Goal: Task Accomplishment & Management: Use online tool/utility

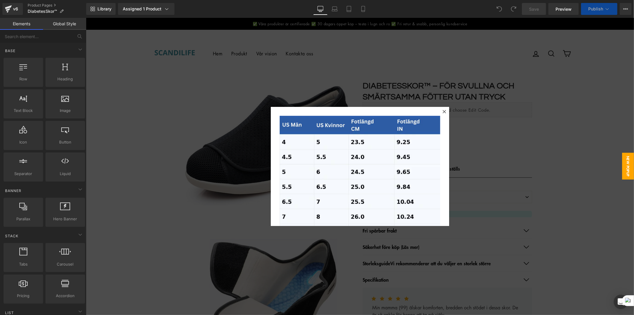
click at [443, 111] on icon at bounding box center [444, 110] width 3 height 3
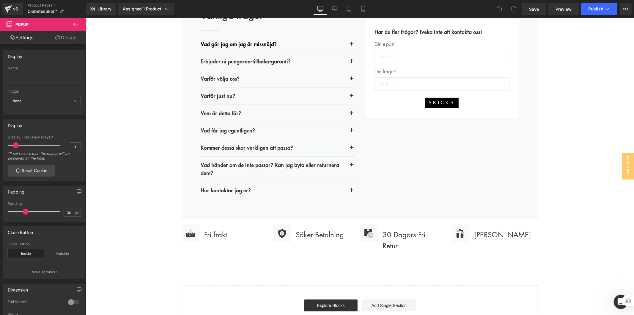
scroll to position [1916, 0]
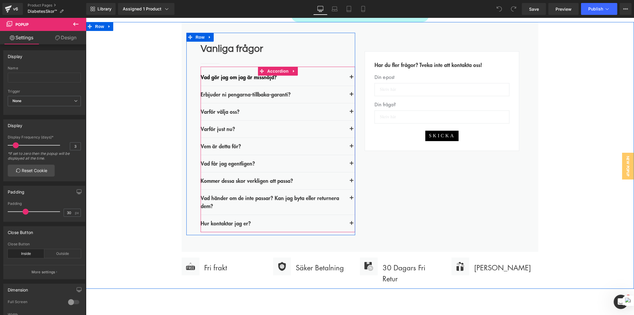
click at [352, 130] on span "button" at bounding box center [352, 130] width 0 height 0
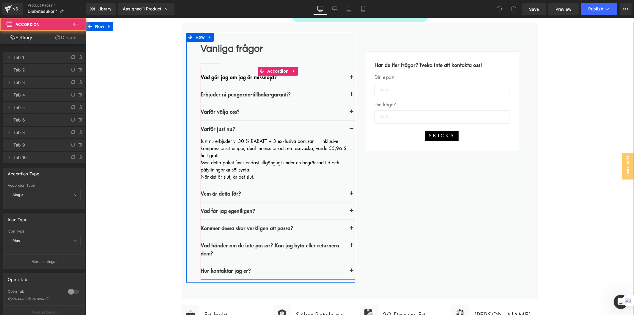
click at [352, 130] on span "button" at bounding box center [352, 130] width 0 height 0
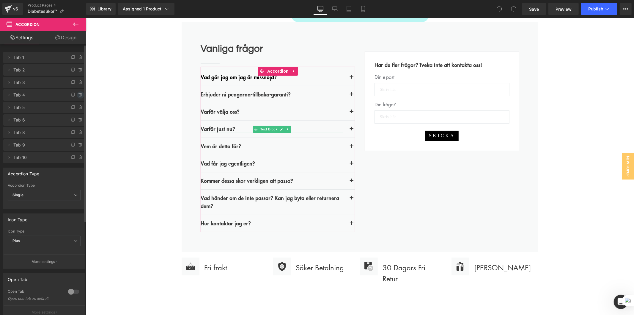
click at [80, 93] on icon at bounding box center [80, 93] width 1 height 1
click at [70, 94] on button "Delete" at bounding box center [74, 95] width 19 height 8
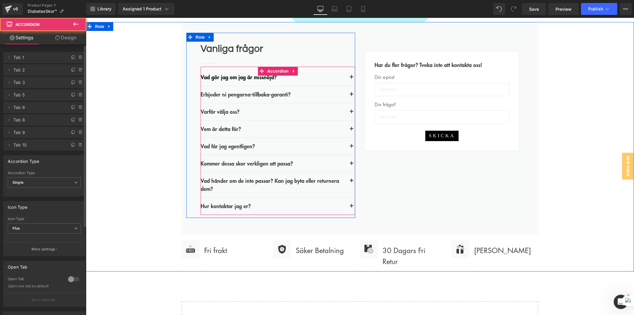
click at [349, 149] on button "button" at bounding box center [351, 145] width 7 height 7
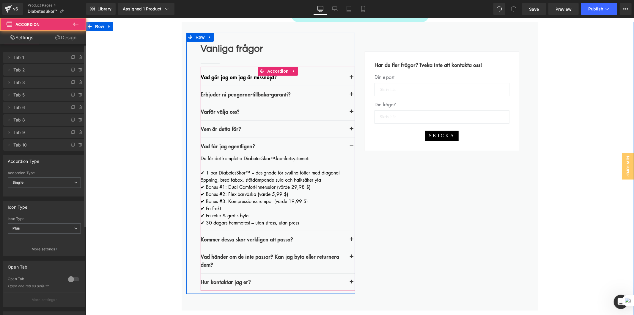
click at [349, 149] on button "button" at bounding box center [351, 145] width 7 height 7
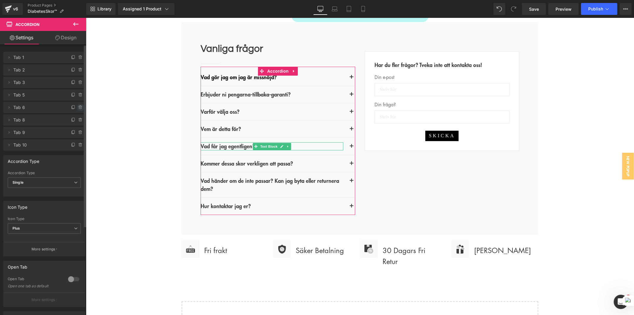
click at [78, 106] on icon at bounding box center [80, 107] width 5 height 5
click at [76, 107] on button "Delete" at bounding box center [74, 108] width 19 height 8
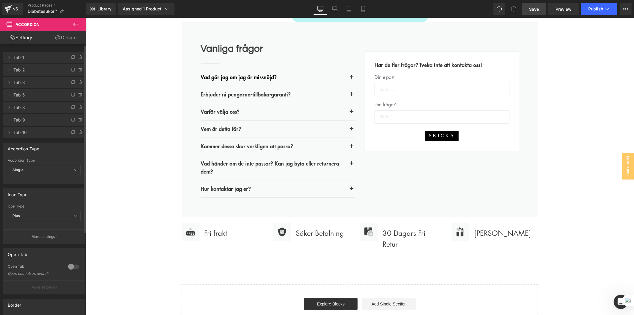
click at [530, 8] on span "Save" at bounding box center [534, 9] width 10 height 6
click at [600, 10] on span "Publish" at bounding box center [596, 9] width 15 height 5
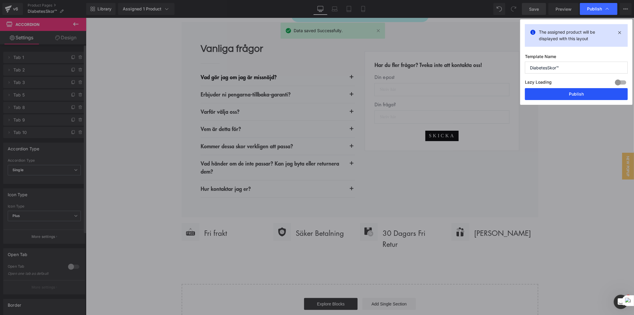
click at [594, 95] on button "Publish" at bounding box center [576, 94] width 103 height 12
